Goal: Information Seeking & Learning: Learn about a topic

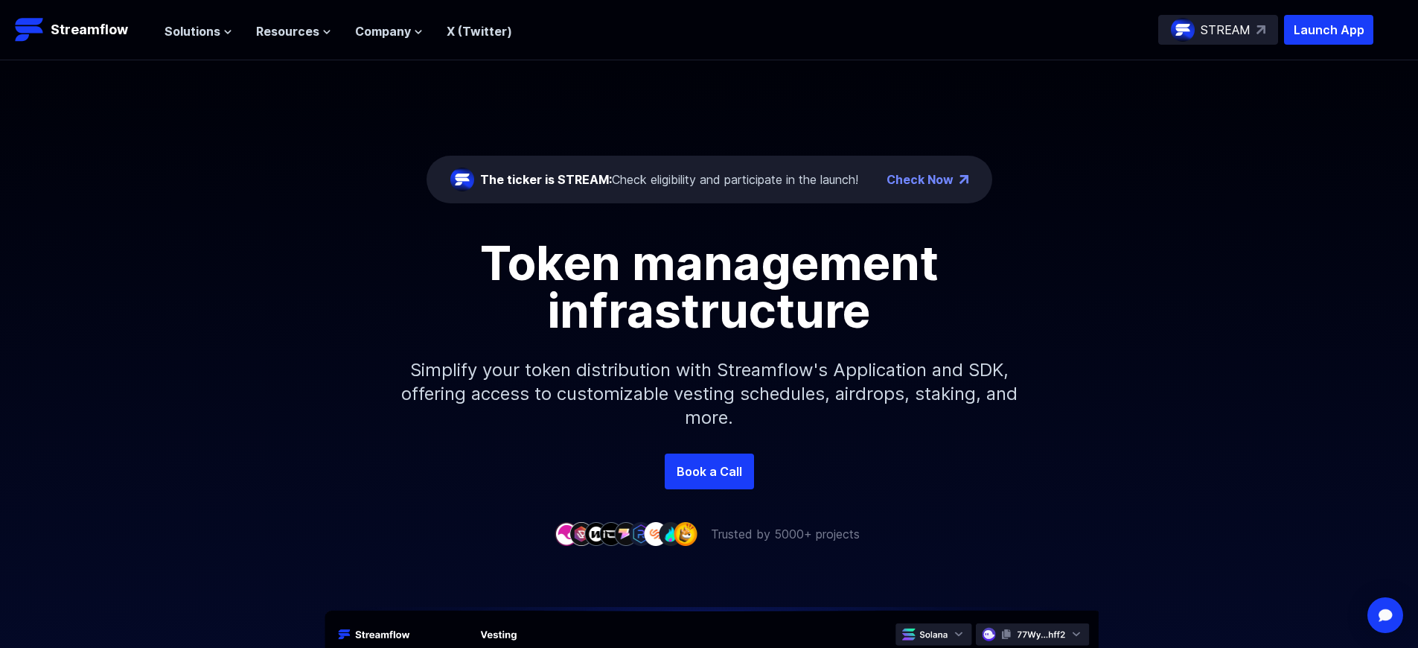
click at [1329, 30] on p "Launch App" at bounding box center [1328, 30] width 89 height 30
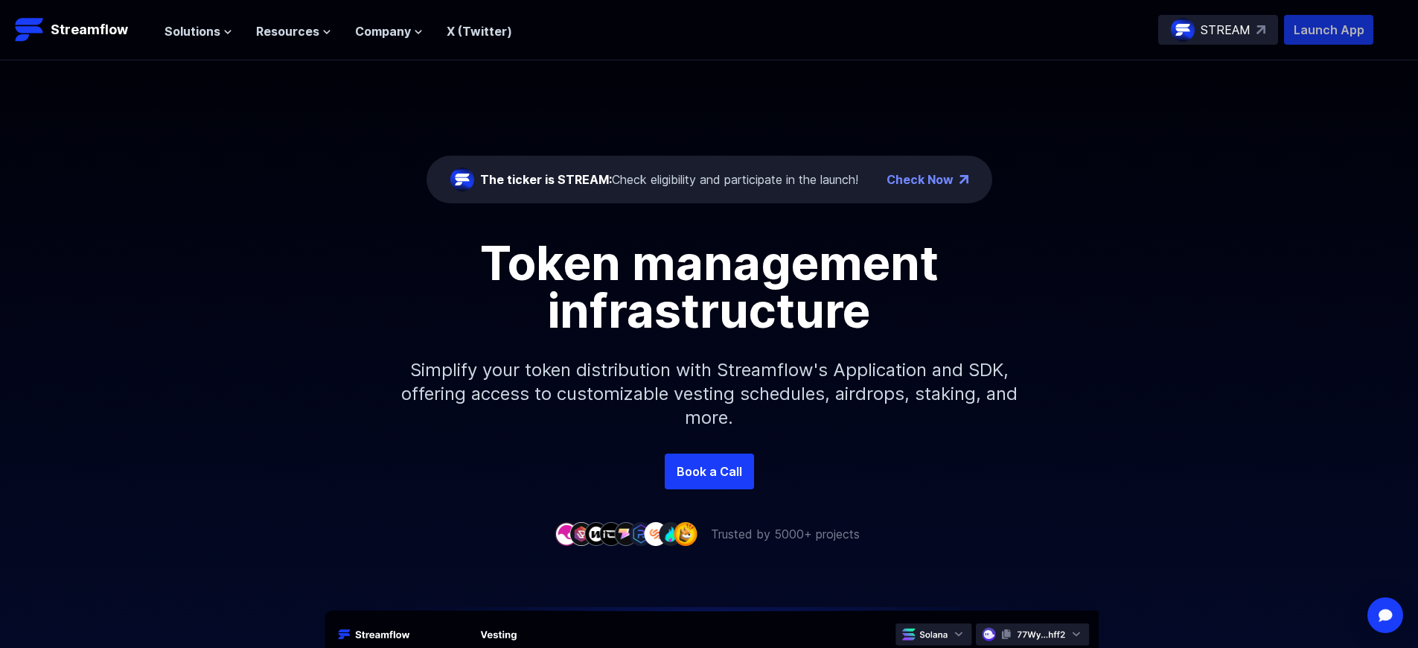
click at [1329, 30] on p "Launch App" at bounding box center [1328, 30] width 89 height 30
